Goal: Register for event/course

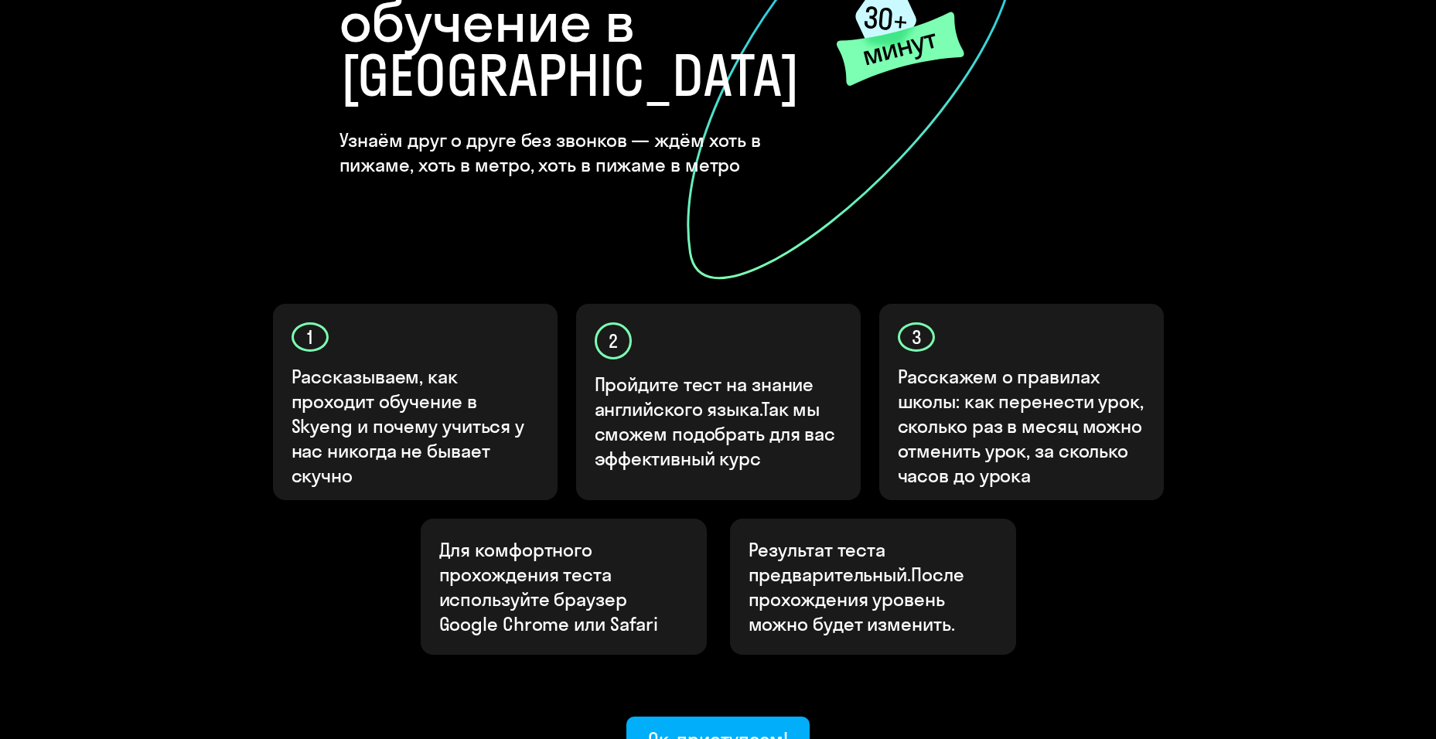
scroll to position [309, 0]
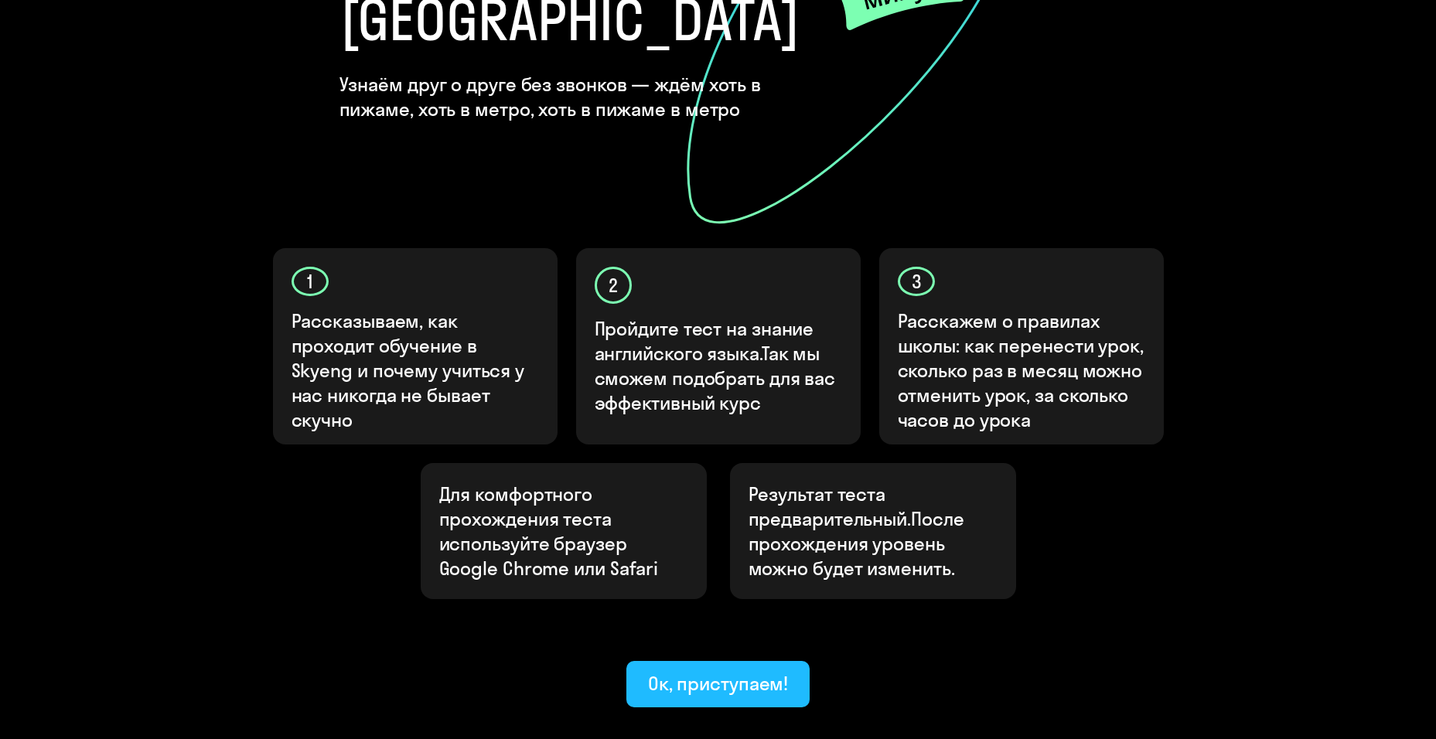
click at [689, 672] on ya-tr-span "Ок, приступаем!" at bounding box center [718, 683] width 141 height 23
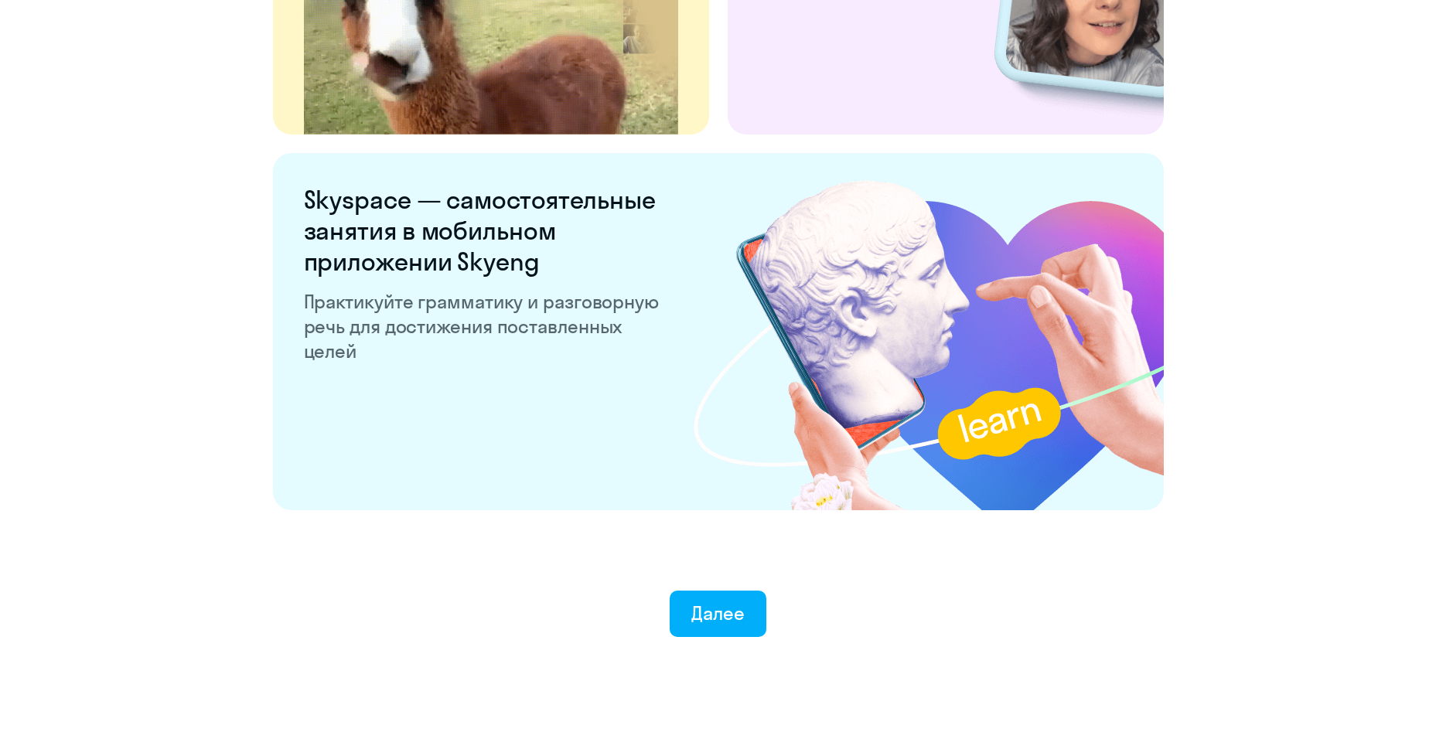
scroll to position [2881, 0]
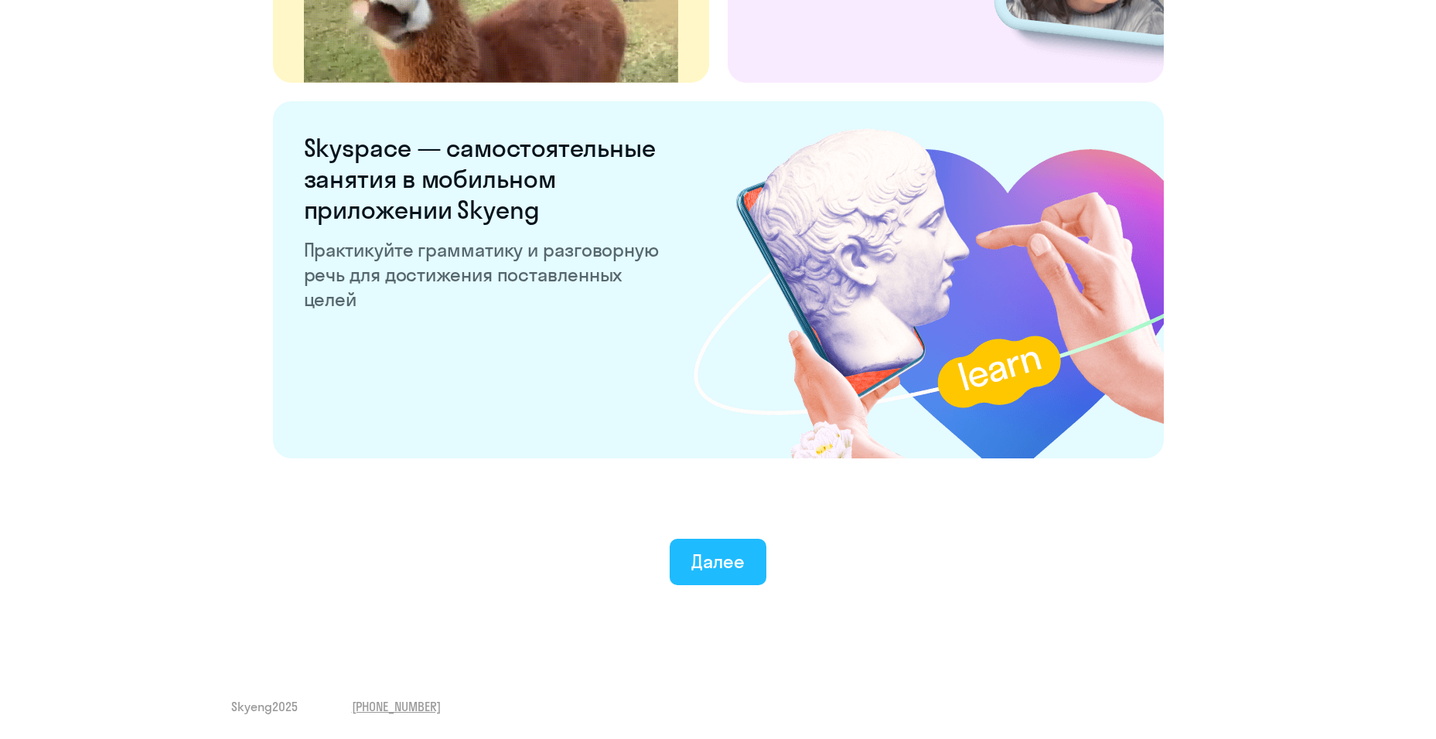
click at [726, 564] on ya-tr-span "Далее" at bounding box center [717, 561] width 53 height 23
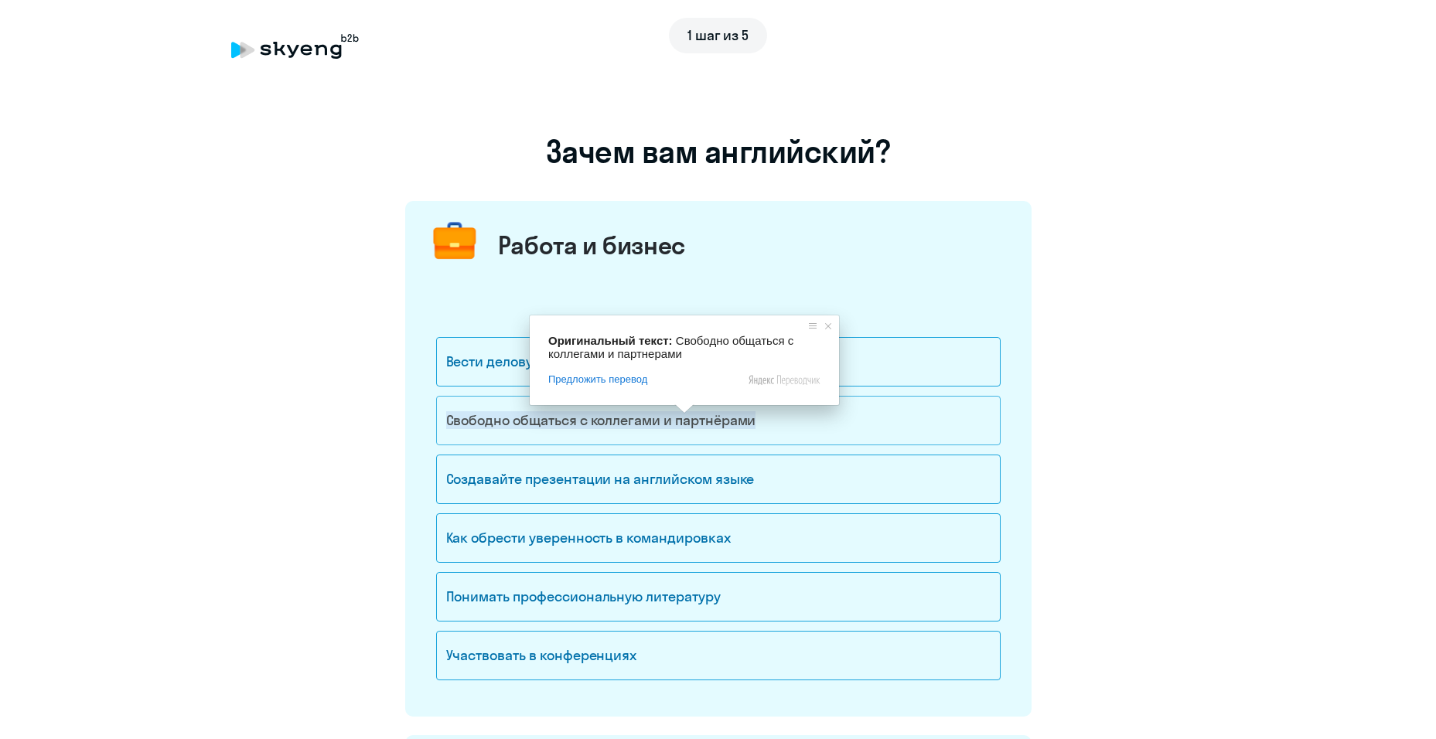
click at [679, 423] on ya-tr-span "Свободно общаться с коллегами и партнёрами" at bounding box center [601, 420] width 310 height 18
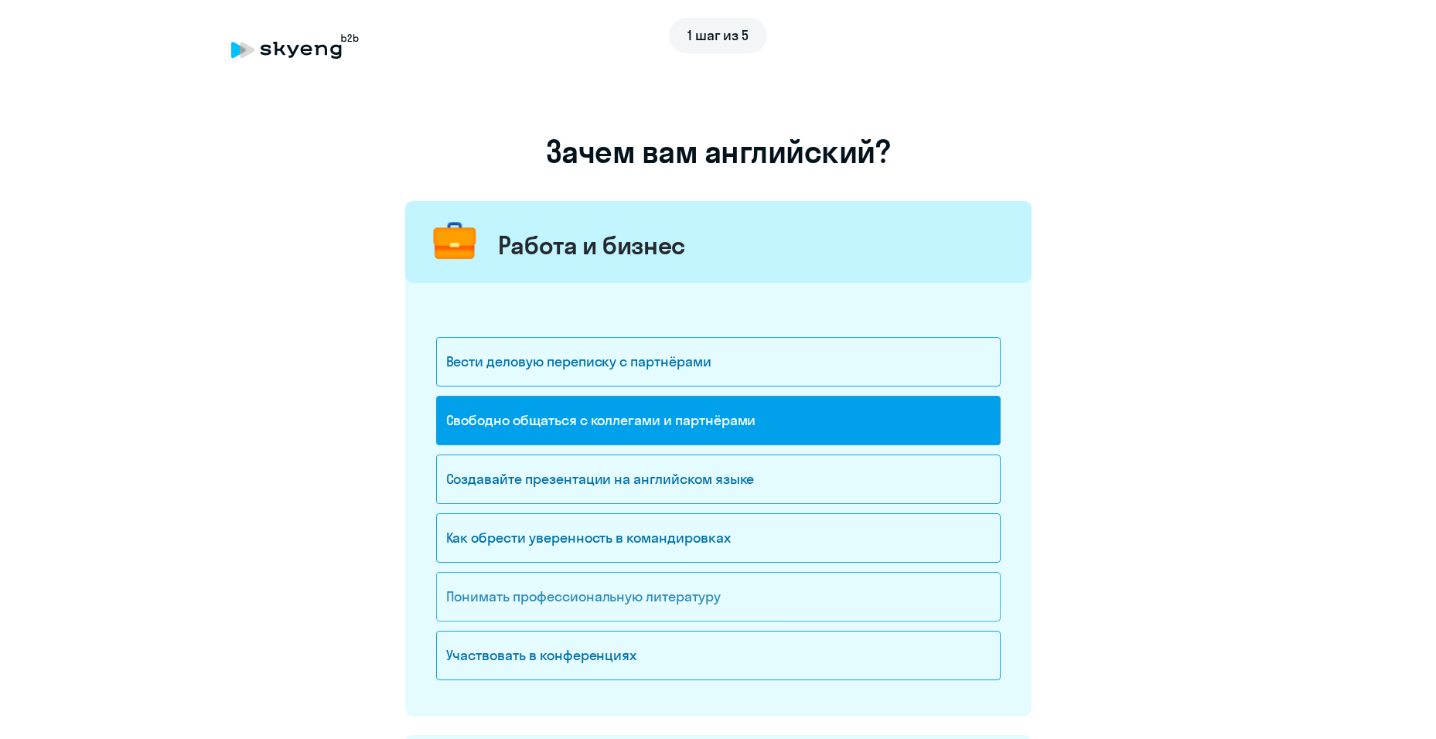
drag, startPoint x: 615, startPoint y: 577, endPoint x: 612, endPoint y: 588, distance: 12.0
click at [612, 585] on div "Понимать профессиональную литературу" at bounding box center [718, 596] width 564 height 49
copy ya-tr-span "ь"
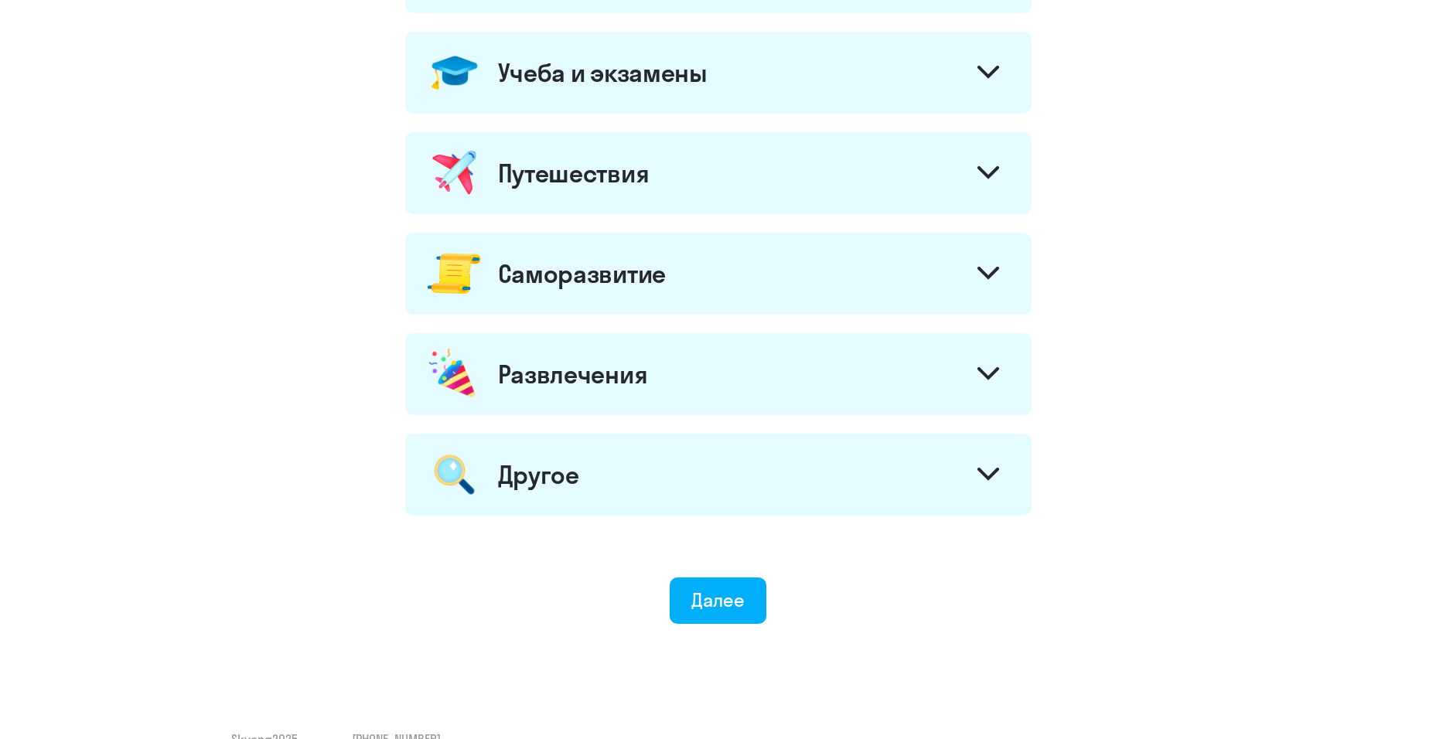
scroll to position [736, 0]
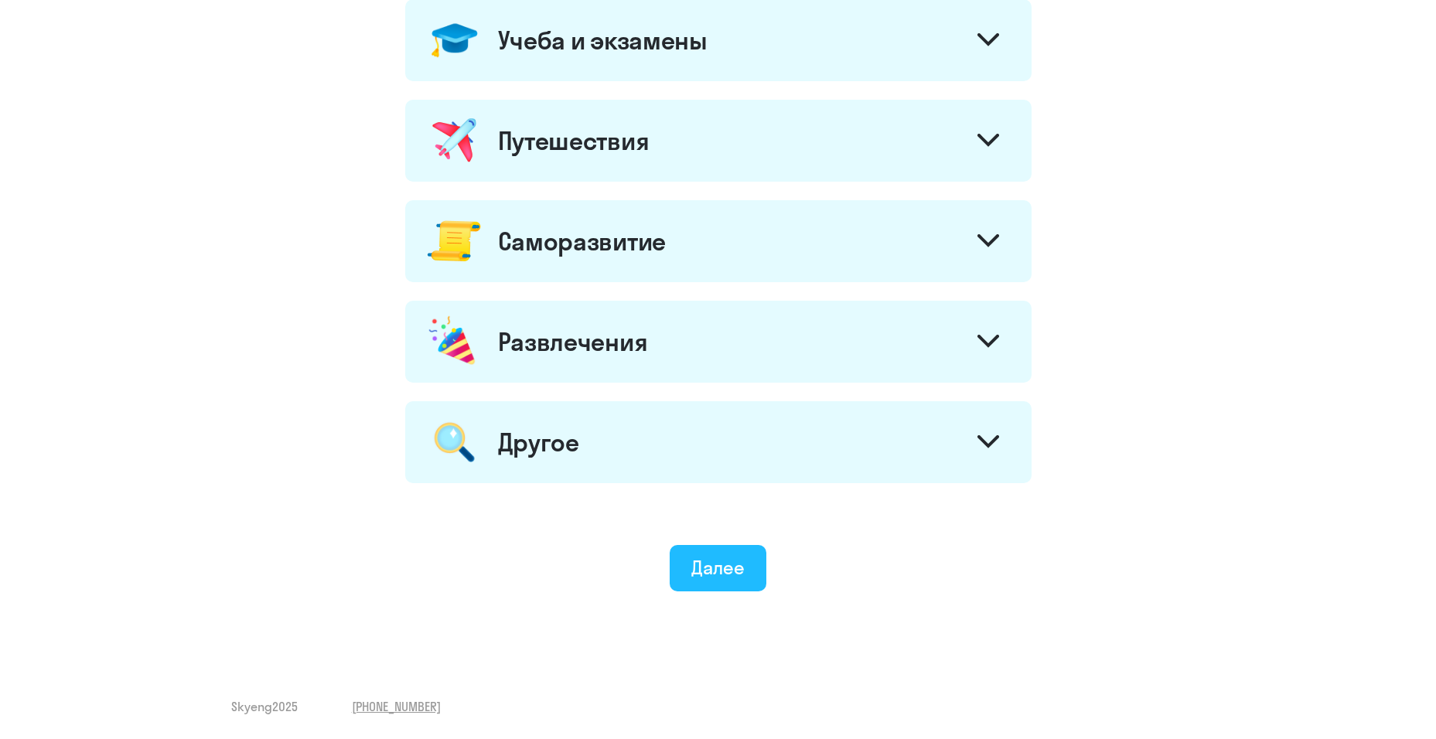
click at [711, 552] on button "Далее" at bounding box center [718, 568] width 97 height 46
